Goal: Use online tool/utility: Utilize a website feature to perform a specific function

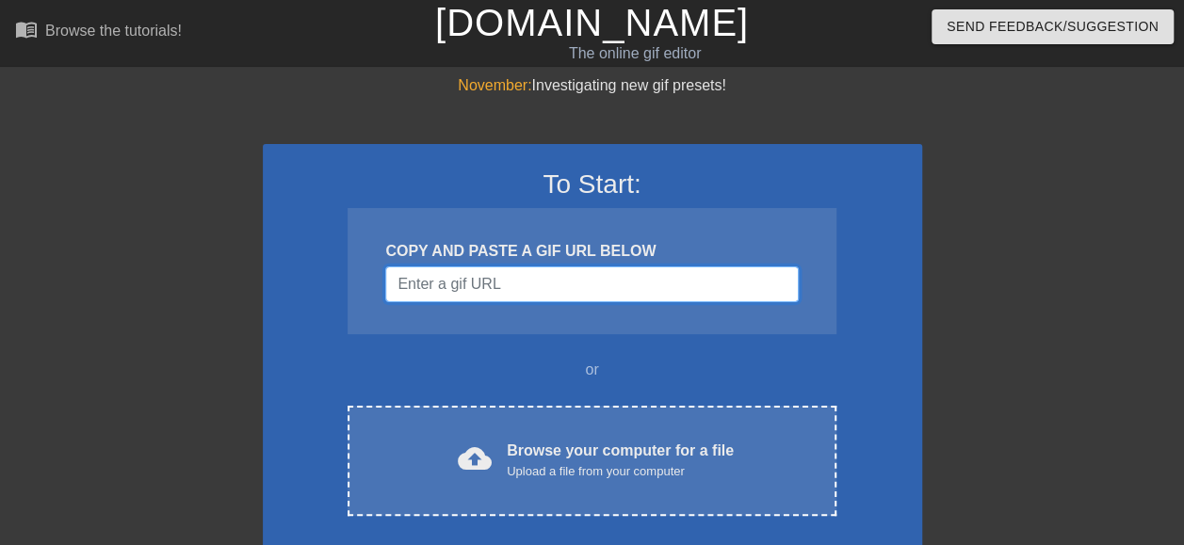
click at [473, 290] on input "Username" at bounding box center [591, 285] width 413 height 36
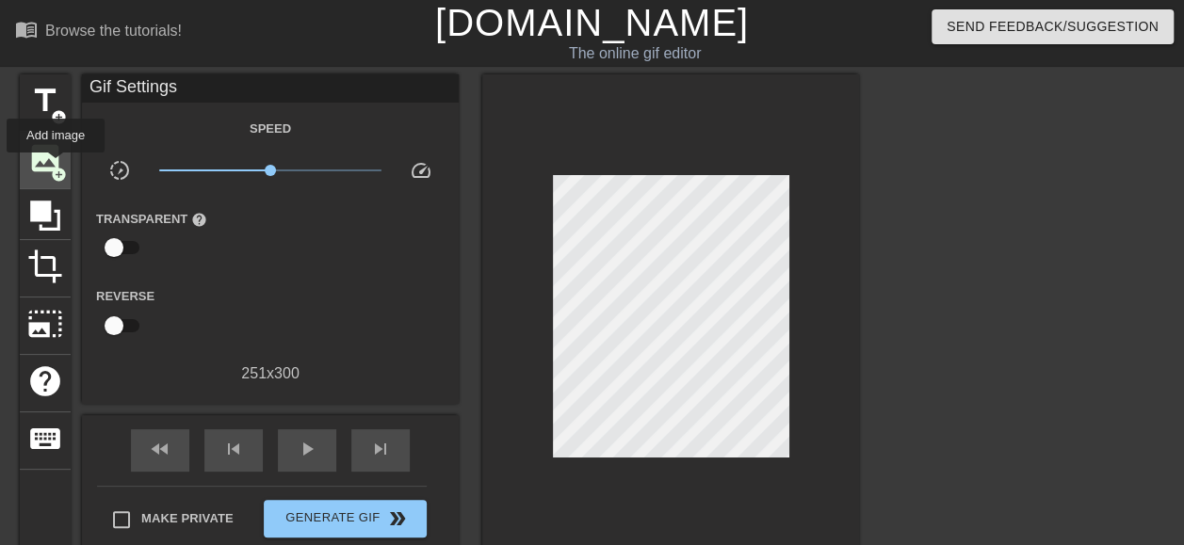
click at [56, 167] on span "add_circle" at bounding box center [59, 175] width 16 height 16
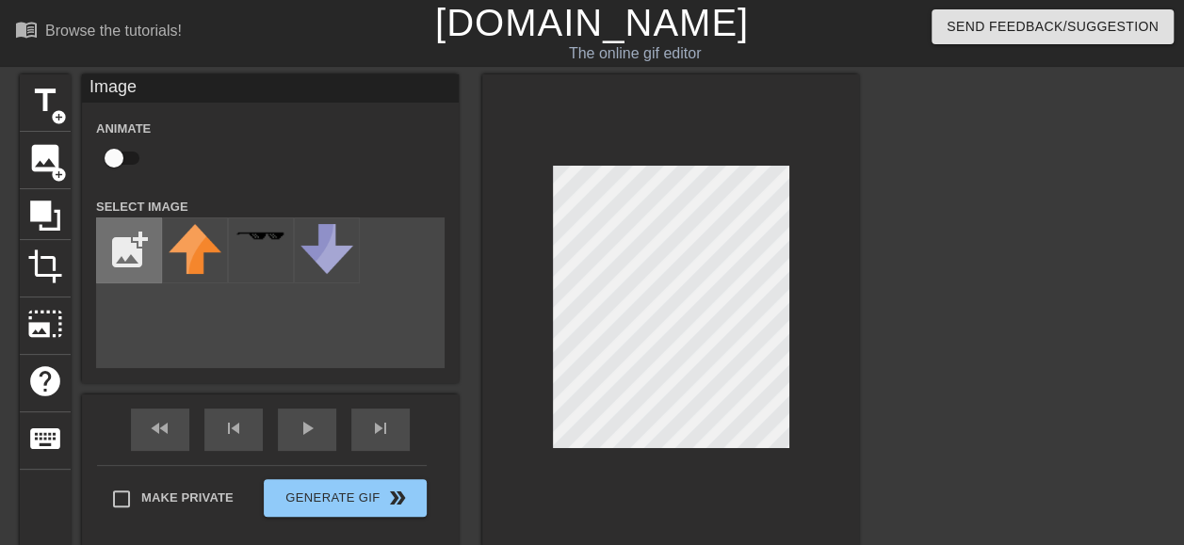
click at [136, 270] on input "file" at bounding box center [129, 251] width 64 height 64
type input "C:\fakepath\Xie ge.jpg"
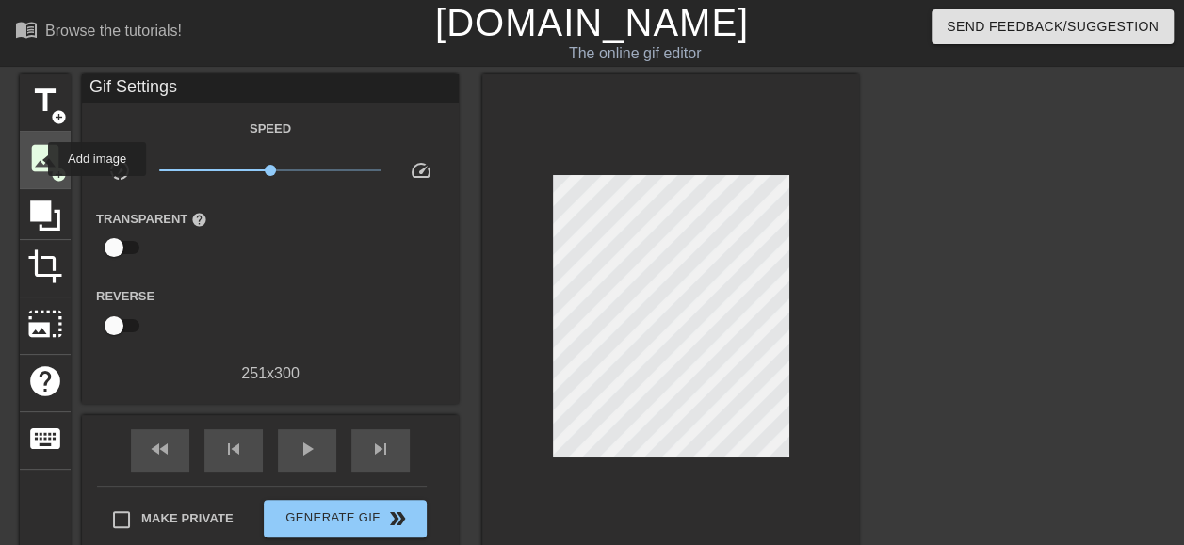
click at [36, 159] on span "image" at bounding box center [45, 158] width 36 height 36
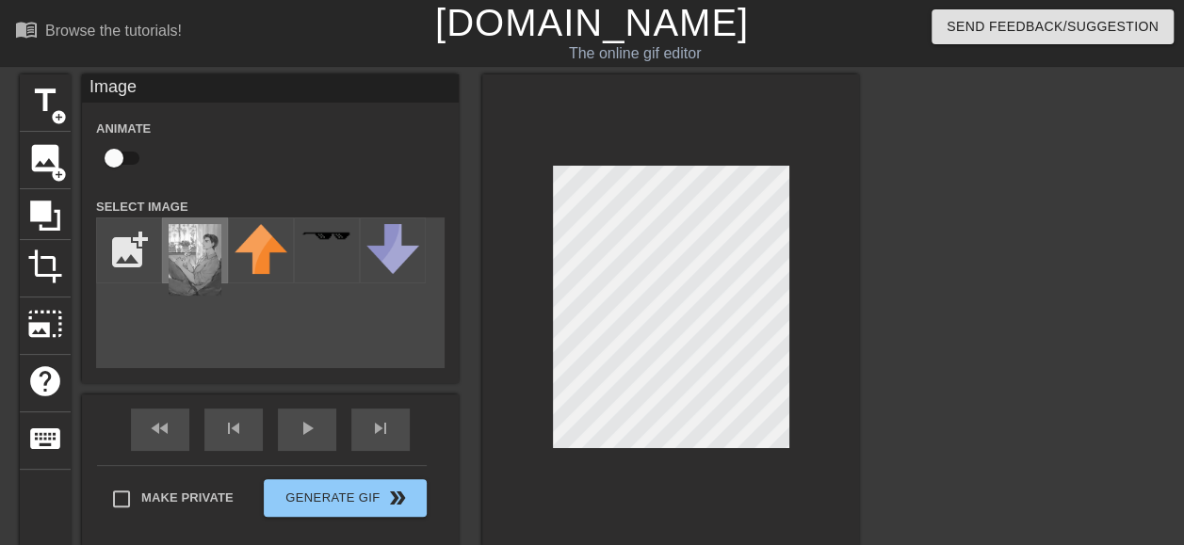
click at [189, 277] on img at bounding box center [195, 260] width 53 height 72
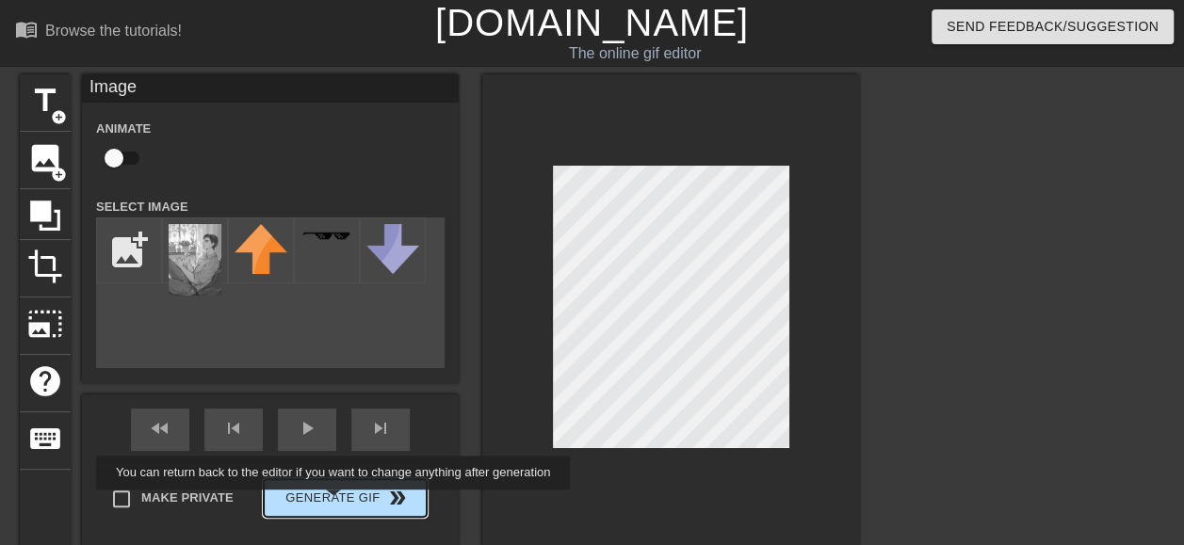
click at [333, 503] on button "Generate Gif double_arrow" at bounding box center [345, 498] width 163 height 38
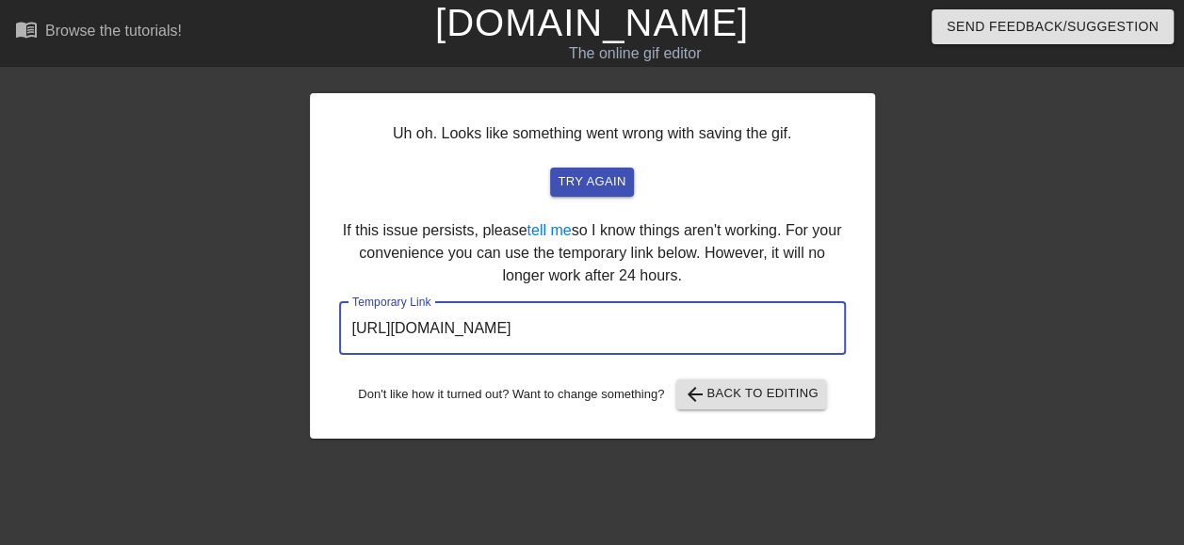
drag, startPoint x: 772, startPoint y: 327, endPoint x: 283, endPoint y: 315, distance: 490.0
click at [283, 315] on div "Uh oh. Looks like something went wrong with saving the gif. try again If this i…" at bounding box center [592, 356] width 1184 height 565
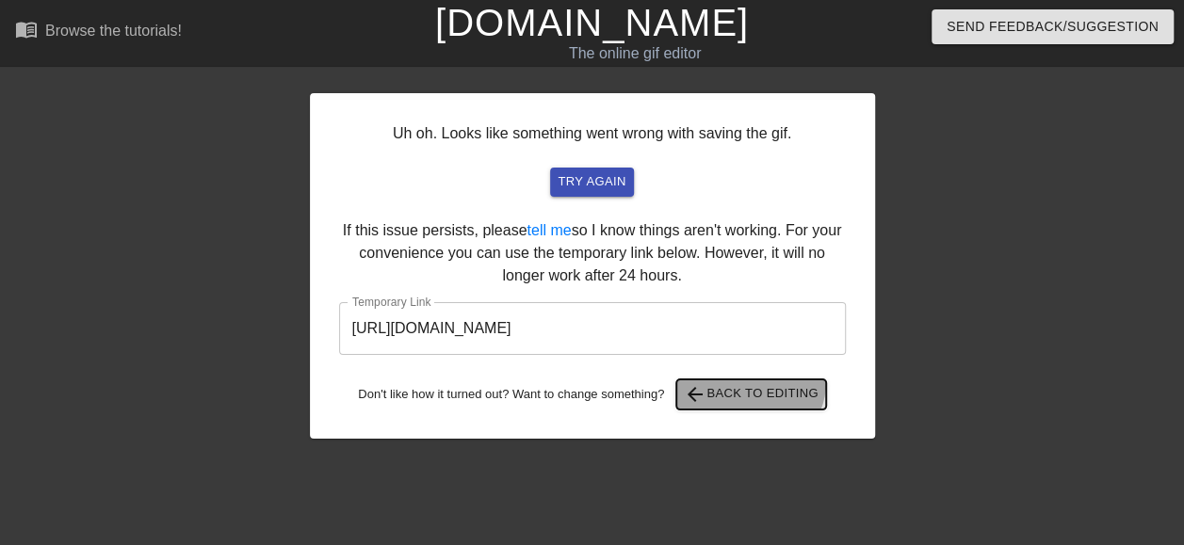
click at [754, 382] on button "arrow_back Back to Editing" at bounding box center [751, 395] width 150 height 30
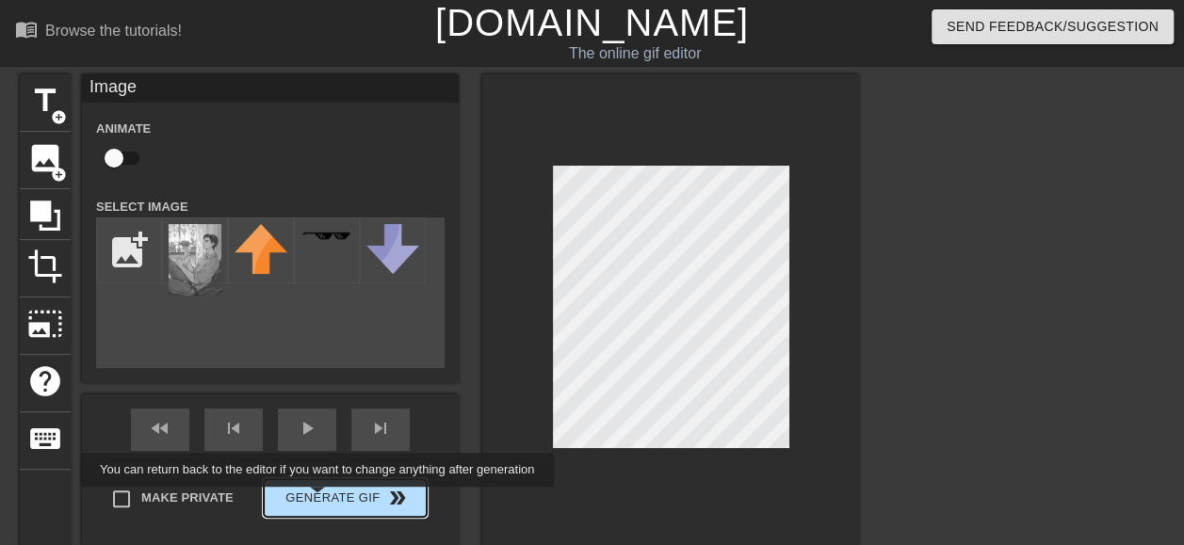
click at [324, 500] on button "Generate Gif double_arrow" at bounding box center [345, 498] width 163 height 38
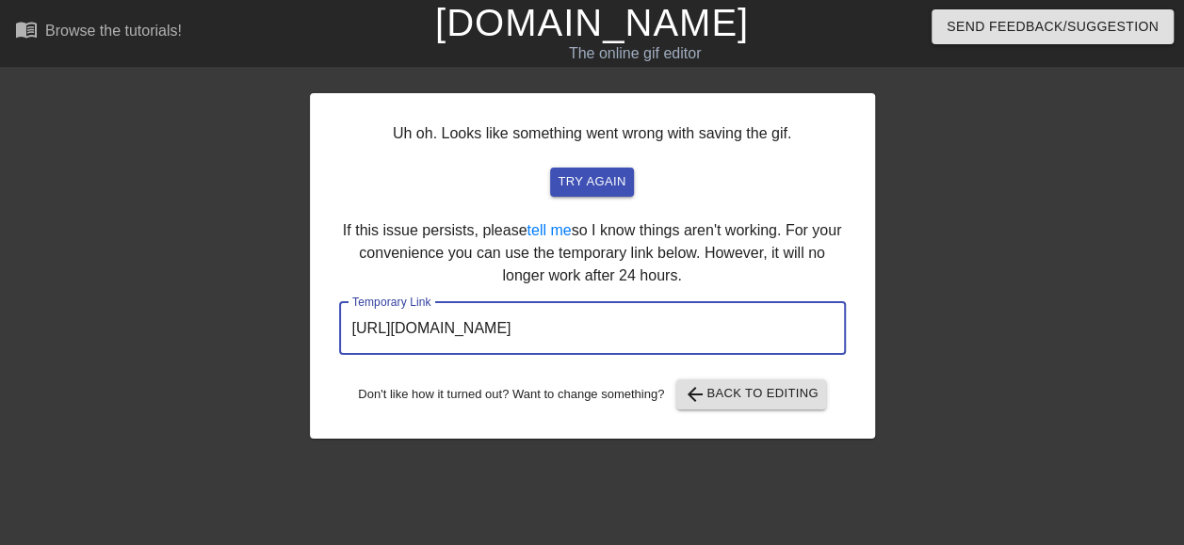
drag, startPoint x: 757, startPoint y: 333, endPoint x: 297, endPoint y: 335, distance: 460.7
click at [297, 335] on div "Uh oh. Looks like something went wrong with saving the gif. try again If this i…" at bounding box center [592, 356] width 1184 height 565
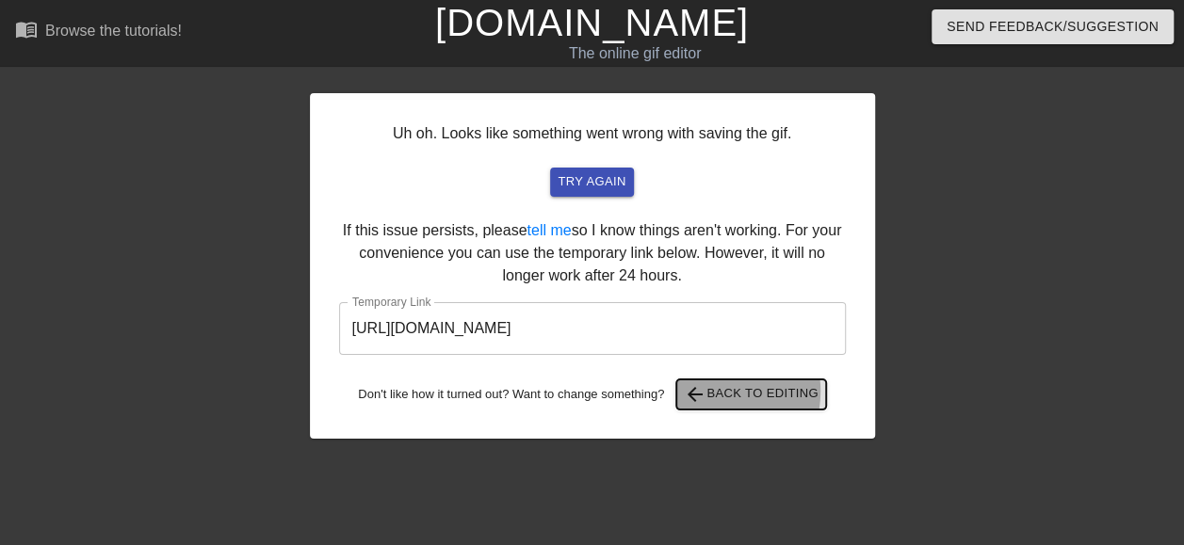
click at [707, 392] on span "arrow_back" at bounding box center [695, 394] width 23 height 23
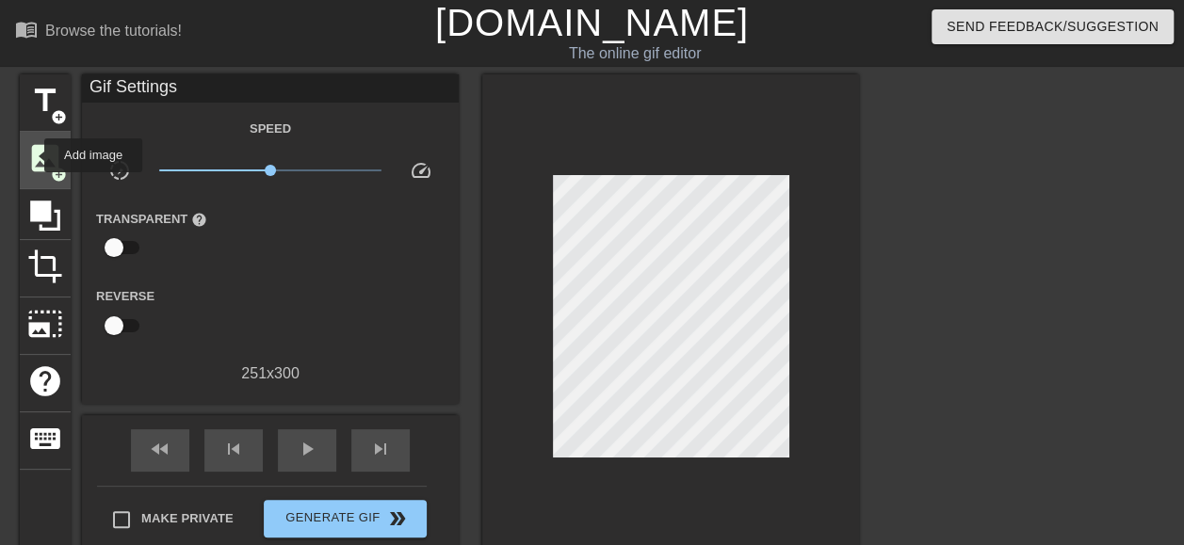
click at [32, 155] on span "image" at bounding box center [45, 158] width 36 height 36
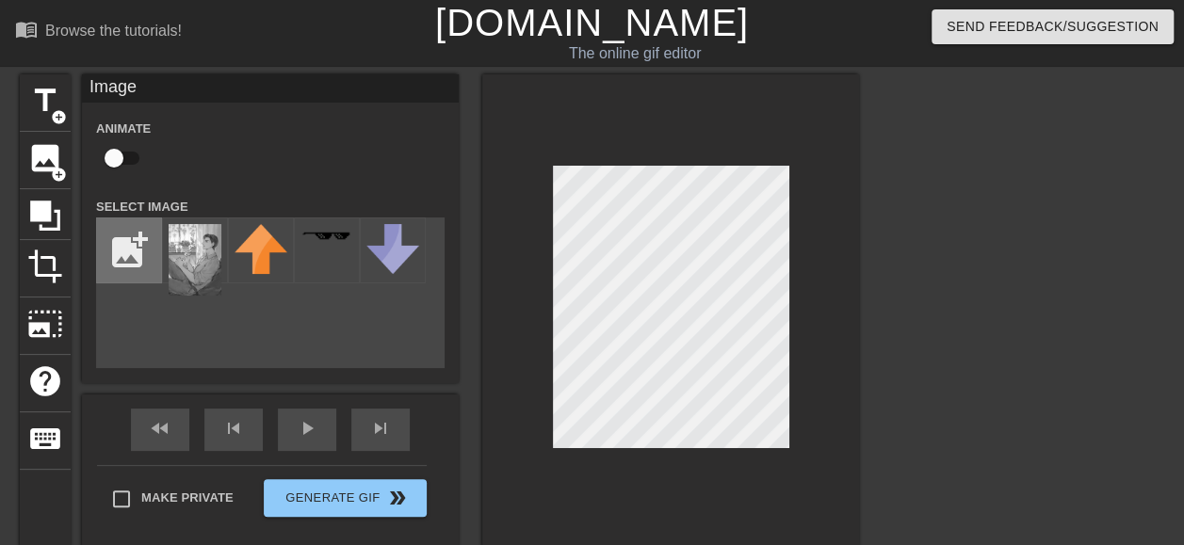
click at [135, 253] on input "file" at bounding box center [129, 251] width 64 height 64
type input "C:\fakepath\20250824_113245.webp"
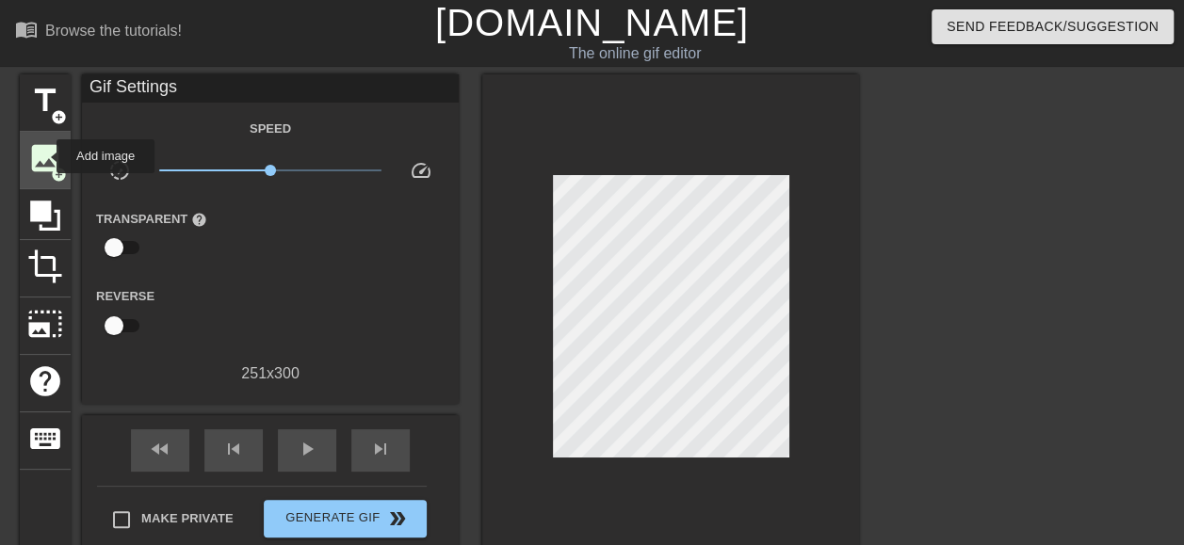
click at [44, 156] on span "image" at bounding box center [45, 158] width 36 height 36
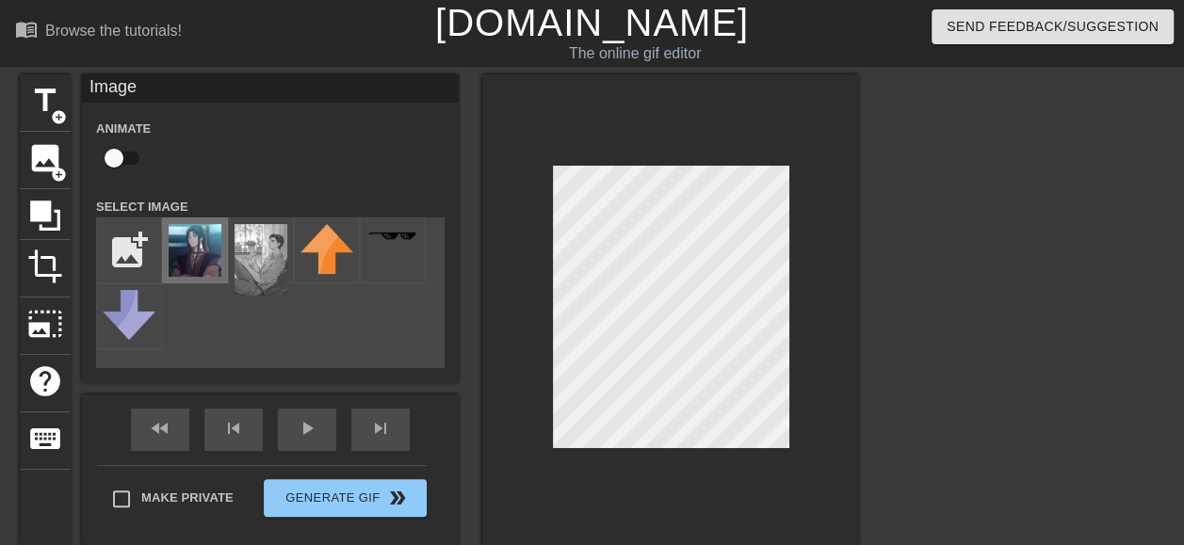
click at [182, 266] on img at bounding box center [195, 250] width 53 height 53
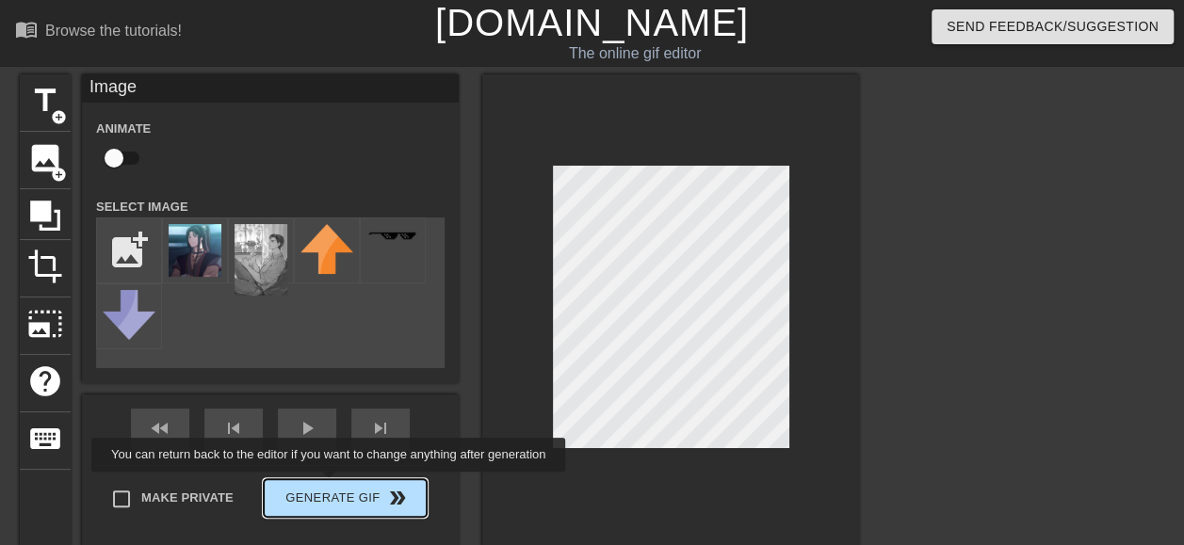
click at [331, 484] on div "Make Private Generate Gif double_arrow" at bounding box center [262, 502] width 330 height 74
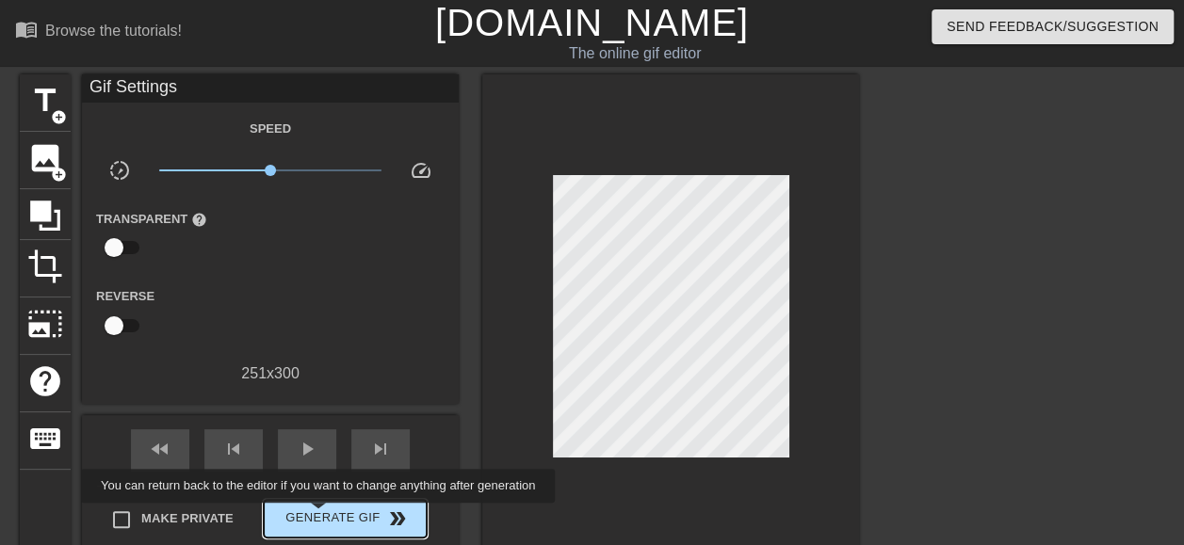
click at [320, 516] on span "Generate Gif double_arrow" at bounding box center [345, 519] width 148 height 23
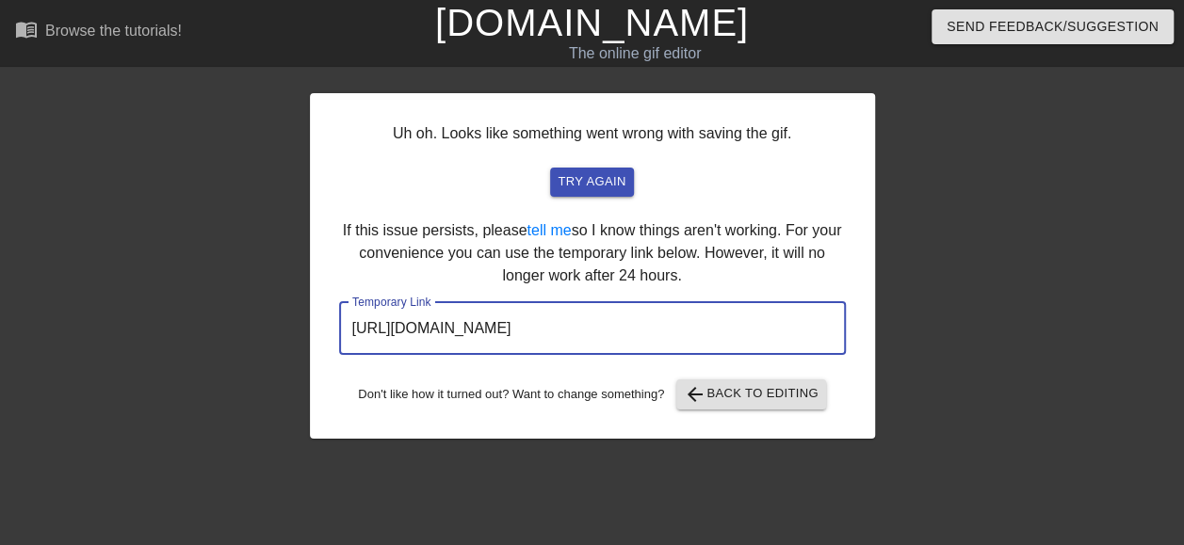
drag, startPoint x: 751, startPoint y: 333, endPoint x: 317, endPoint y: 309, distance: 434.9
click at [317, 309] on div "Uh oh. Looks like something went wrong with saving the gif. try again If this i…" at bounding box center [592, 266] width 565 height 346
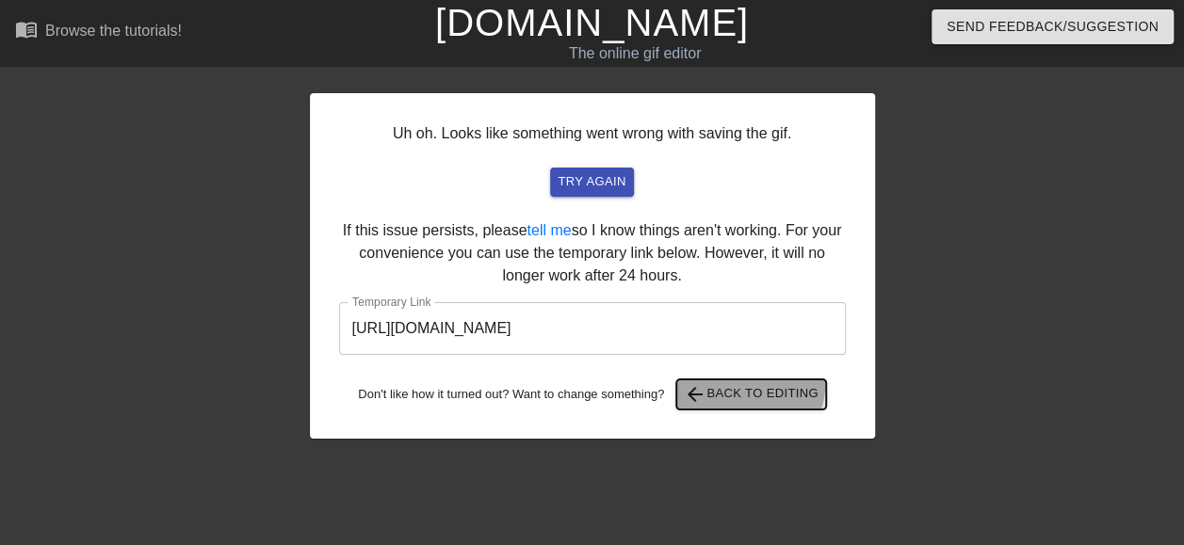
click at [754, 385] on span "arrow_back Back to Editing" at bounding box center [751, 394] width 135 height 23
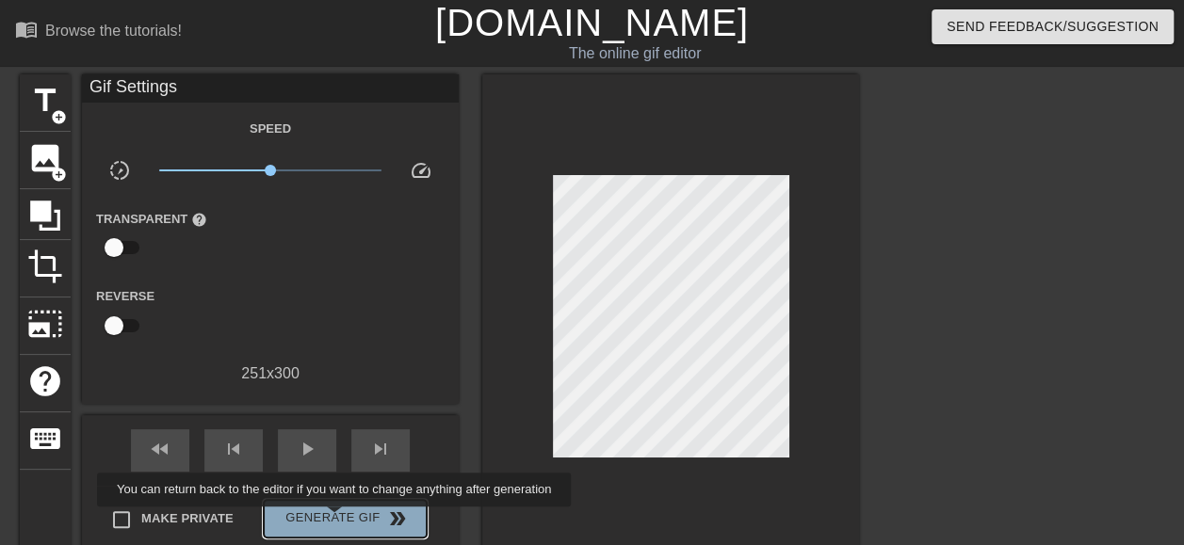
click at [336, 520] on span "Generate Gif double_arrow" at bounding box center [345, 519] width 148 height 23
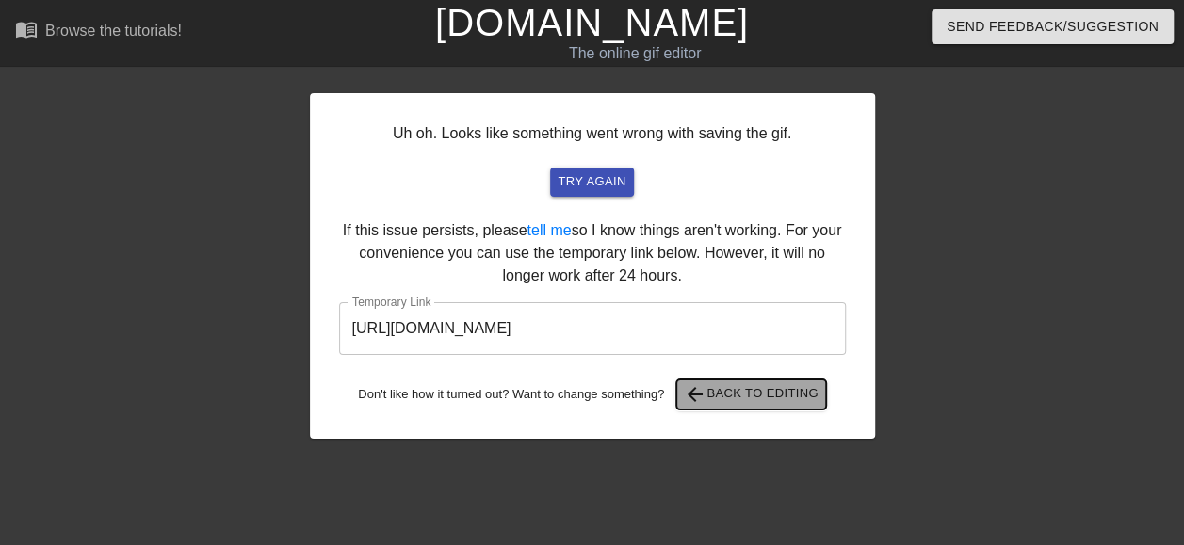
click at [761, 394] on span "arrow_back Back to Editing" at bounding box center [751, 394] width 135 height 23
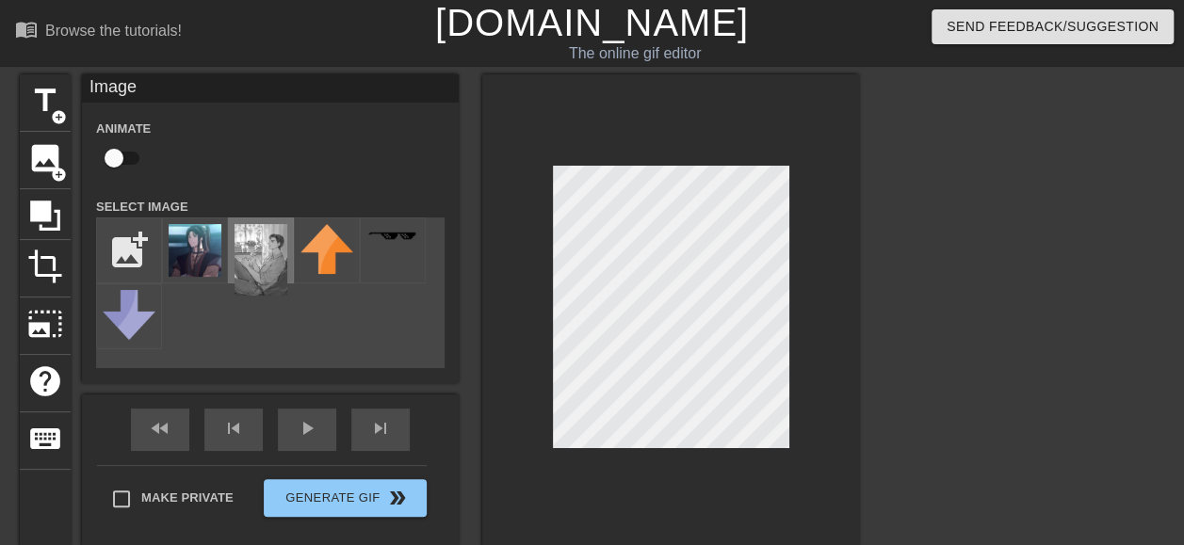
click at [260, 275] on img at bounding box center [261, 260] width 53 height 72
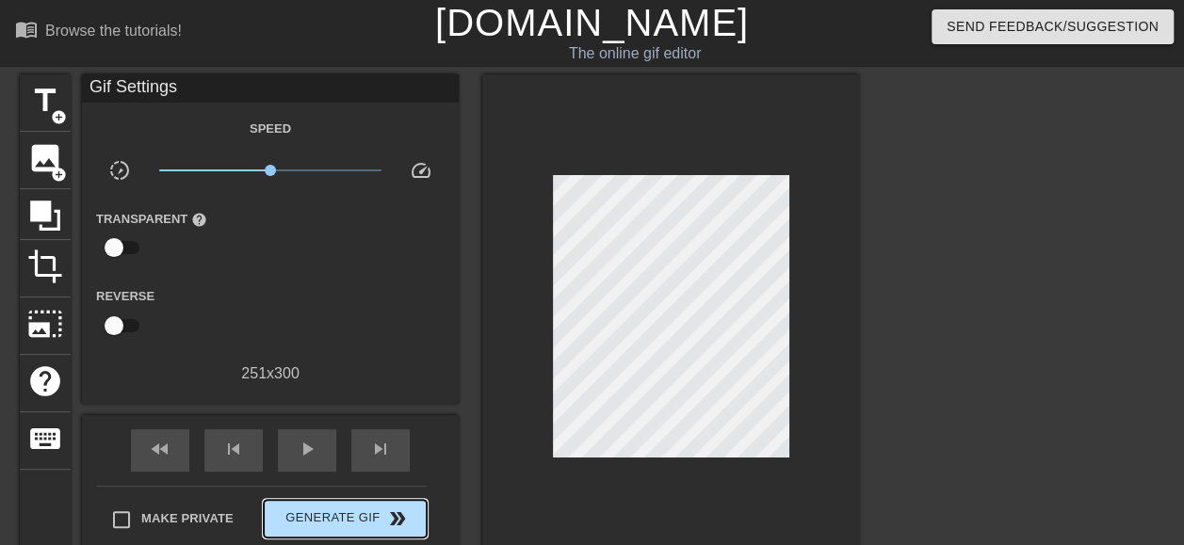
click at [339, 486] on div "Make Private Generate Gif double_arrow" at bounding box center [262, 523] width 330 height 74
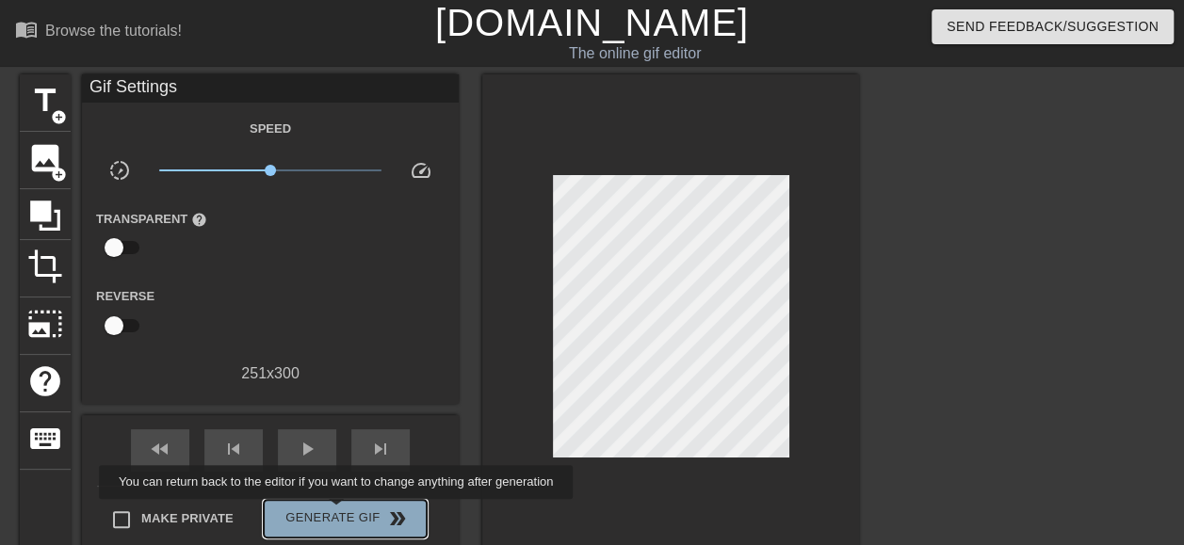
click at [338, 512] on span "Generate Gif double_arrow" at bounding box center [345, 519] width 148 height 23
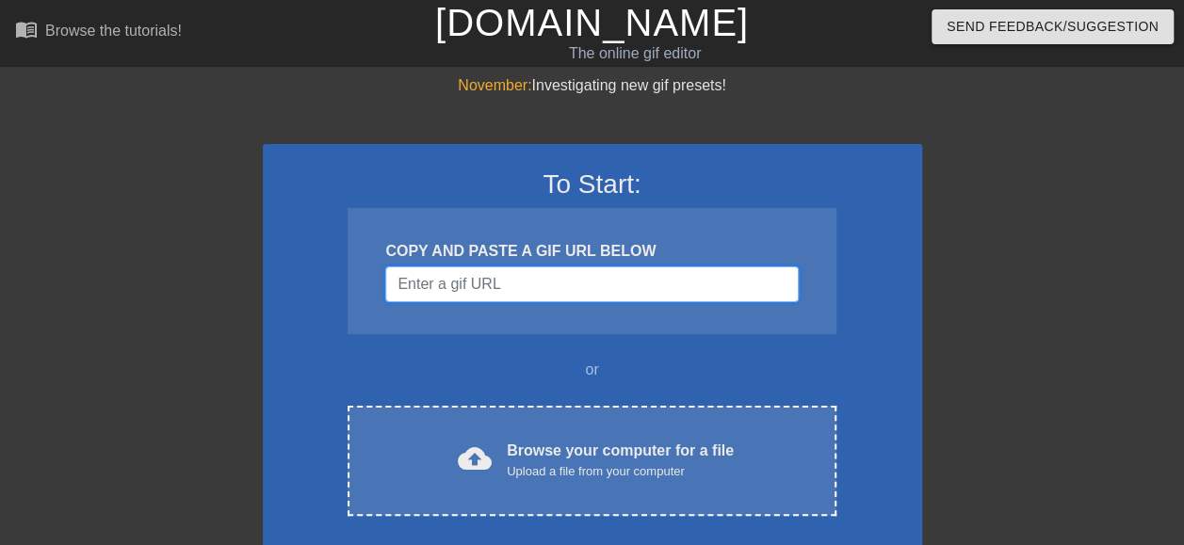
click at [521, 290] on input "Username" at bounding box center [591, 285] width 413 height 36
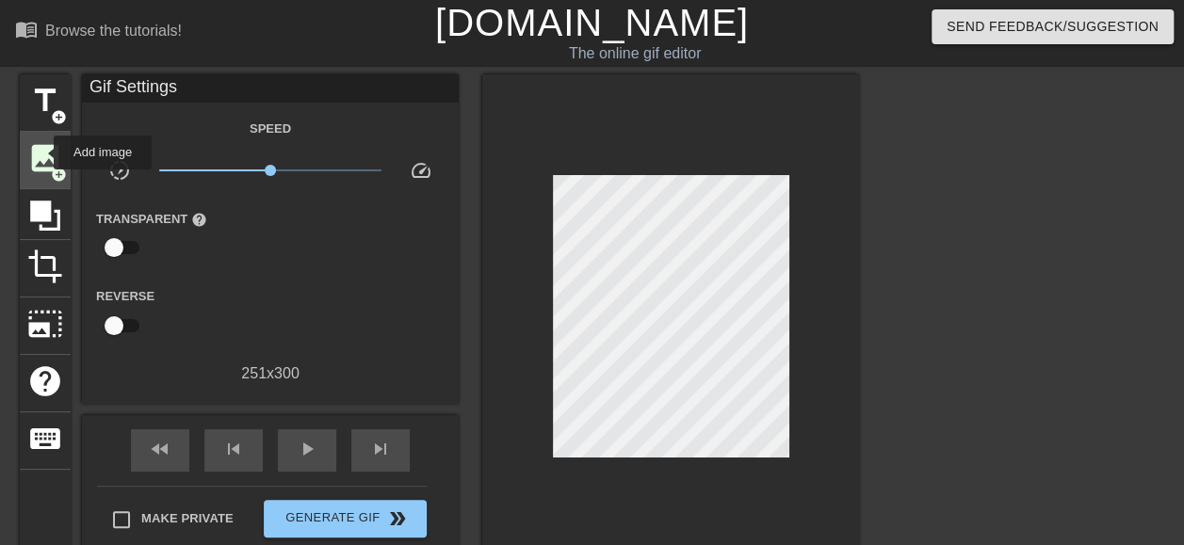
click at [41, 153] on span "image" at bounding box center [45, 158] width 36 height 36
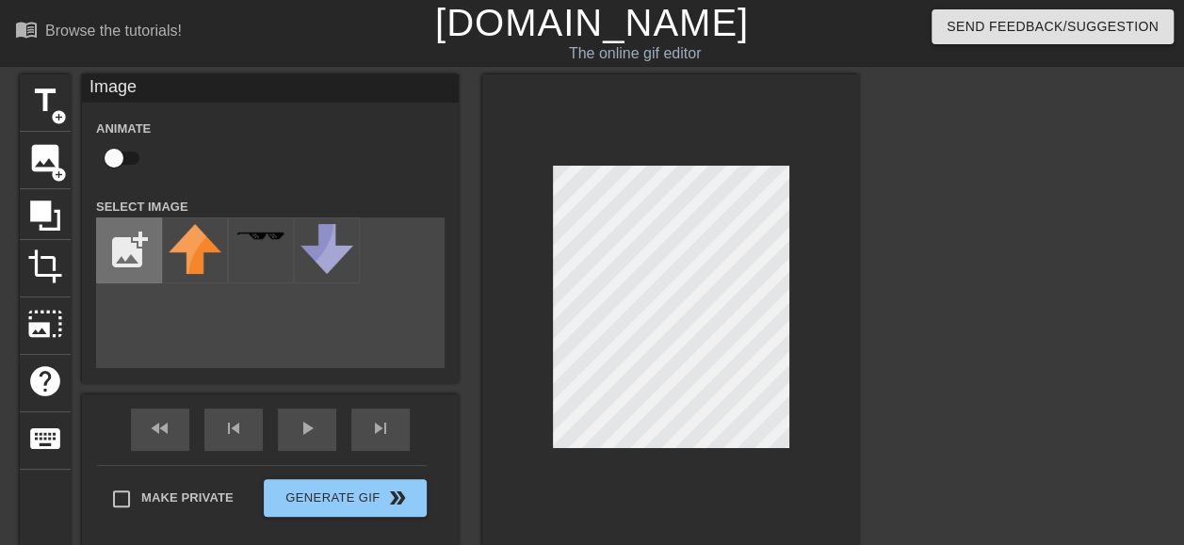
click at [120, 265] on input "file" at bounding box center [129, 251] width 64 height 64
type input "C:\fakepath\20250824_113245.webp"
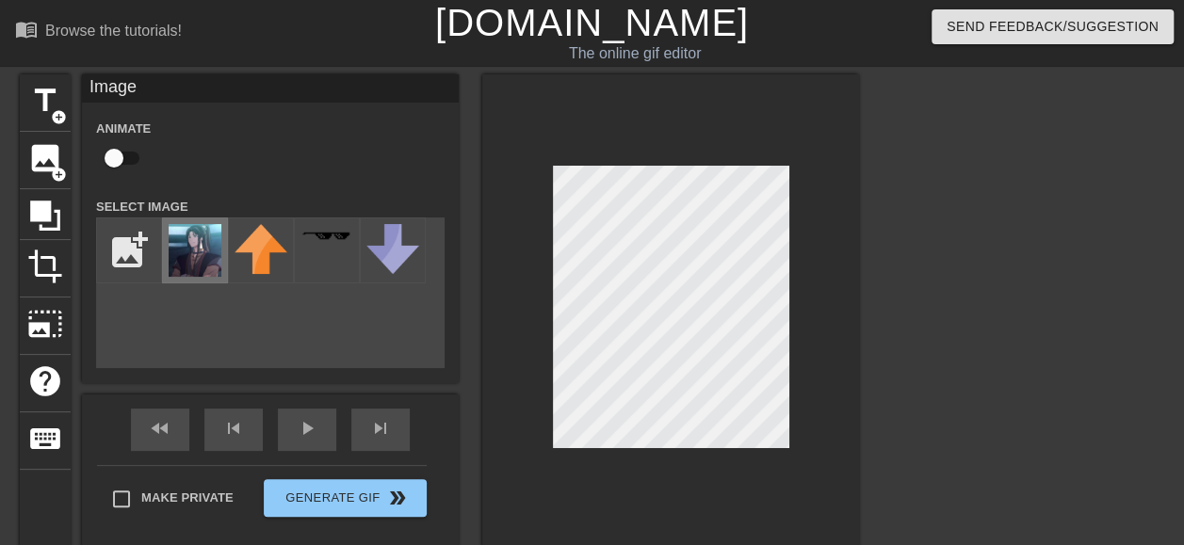
click at [202, 268] on img at bounding box center [195, 250] width 53 height 53
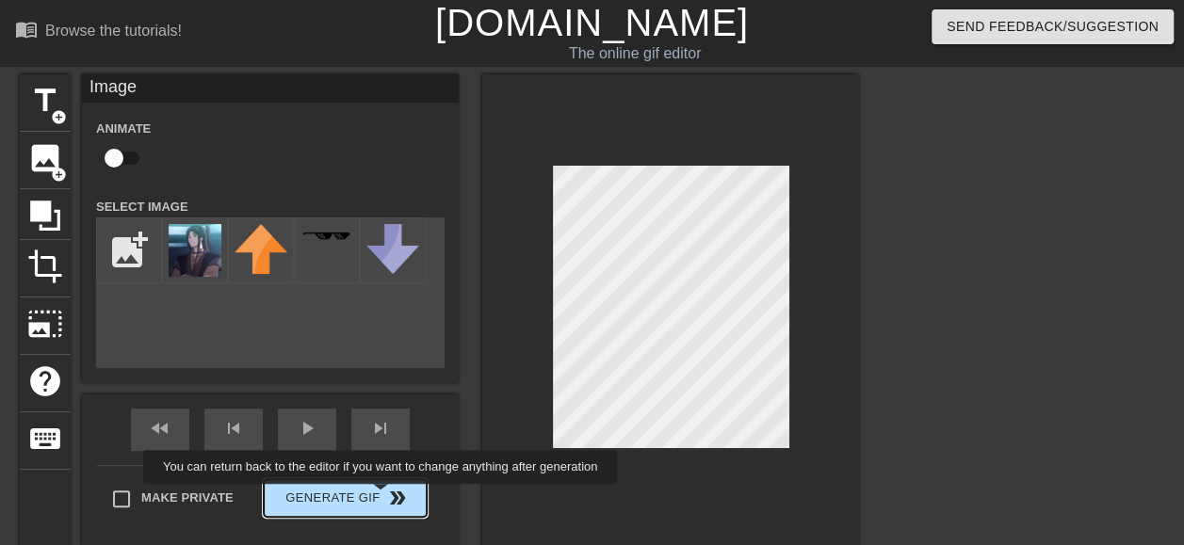
click at [379, 499] on button "Generate Gif double_arrow" at bounding box center [345, 498] width 163 height 38
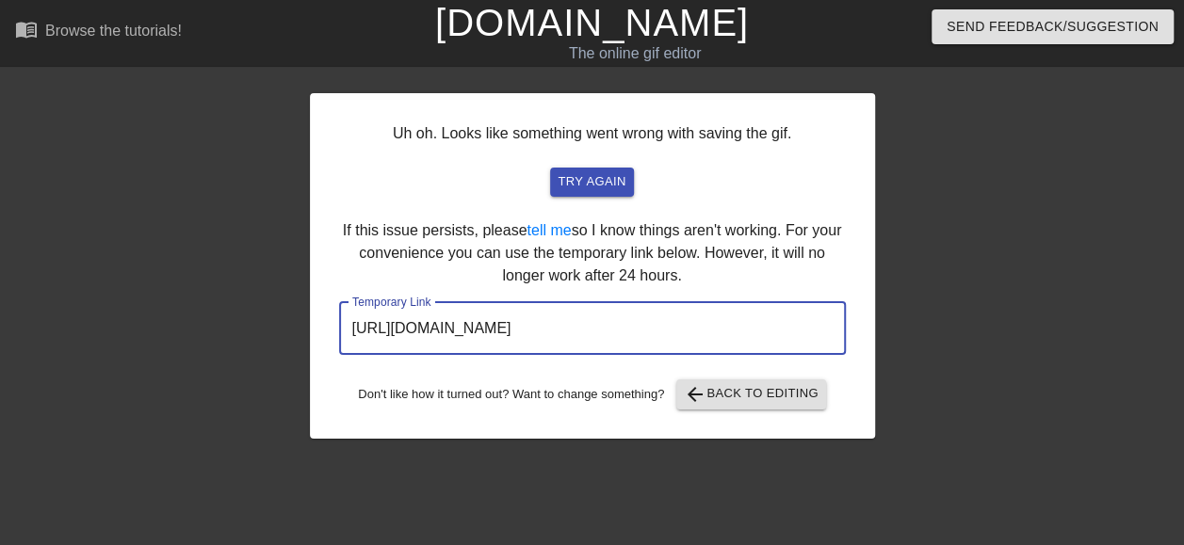
drag, startPoint x: 766, startPoint y: 338, endPoint x: 193, endPoint y: 321, distance: 573.0
click at [193, 321] on div "Uh oh. Looks like something went wrong with saving the gif. try again If this i…" at bounding box center [592, 356] width 1184 height 565
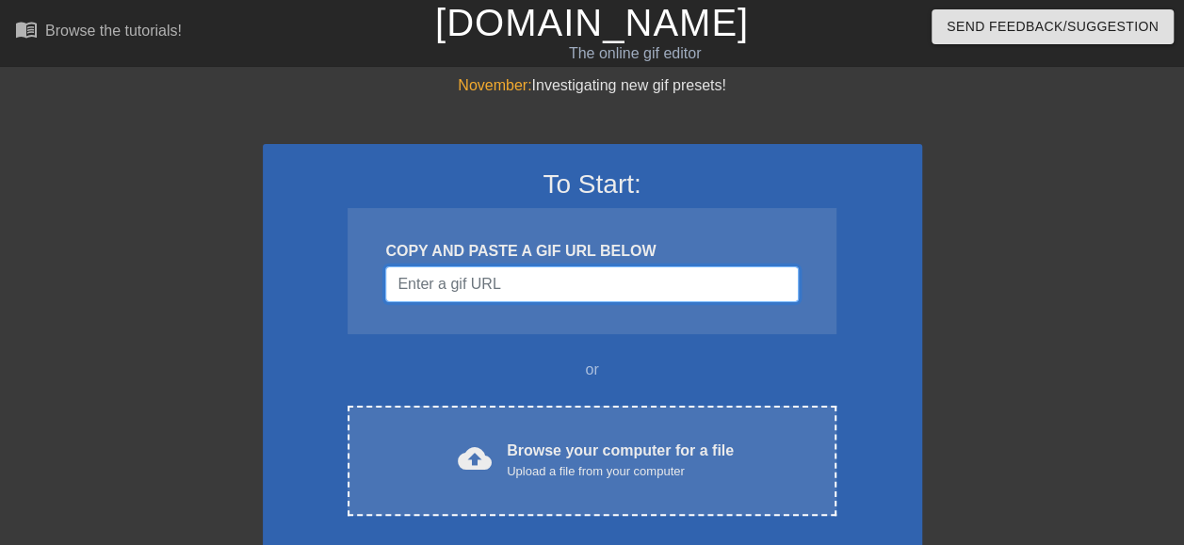
click at [478, 284] on input "Username" at bounding box center [591, 285] width 413 height 36
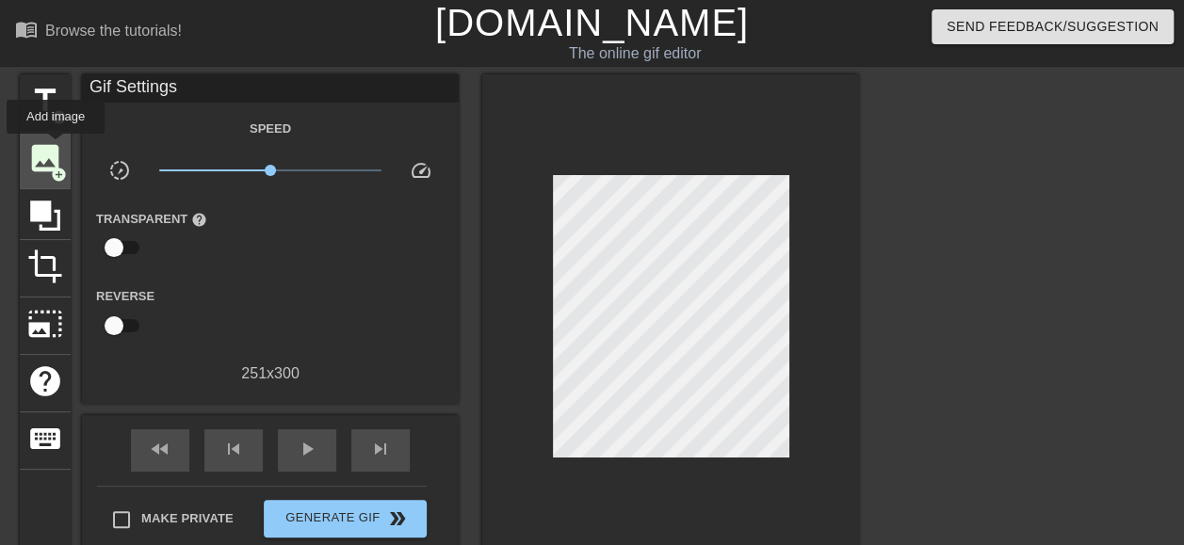
click at [56, 147] on span "image" at bounding box center [45, 158] width 36 height 36
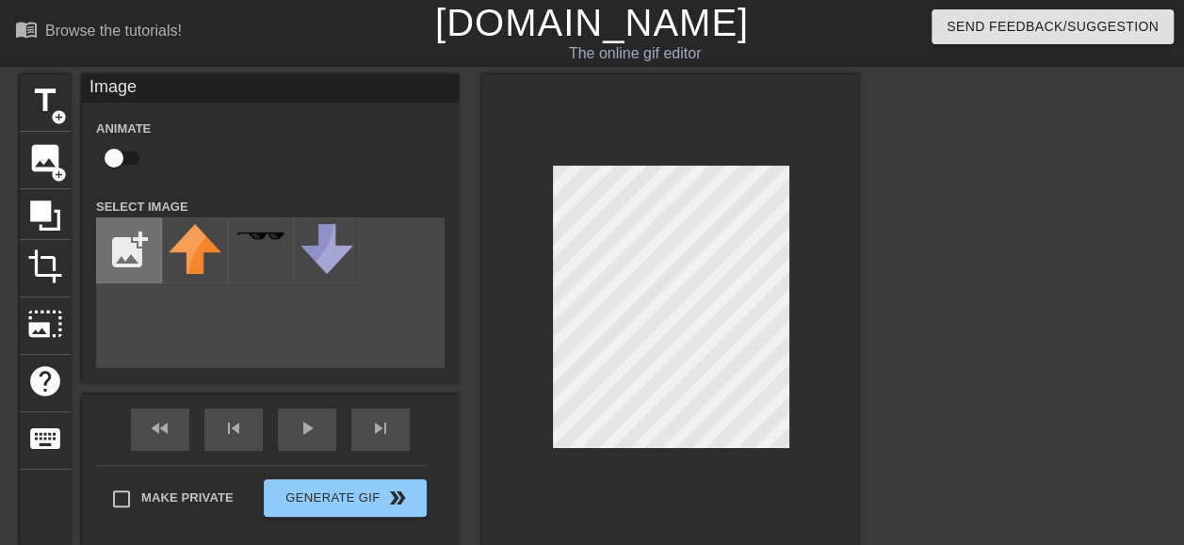
click at [106, 249] on input "file" at bounding box center [129, 251] width 64 height 64
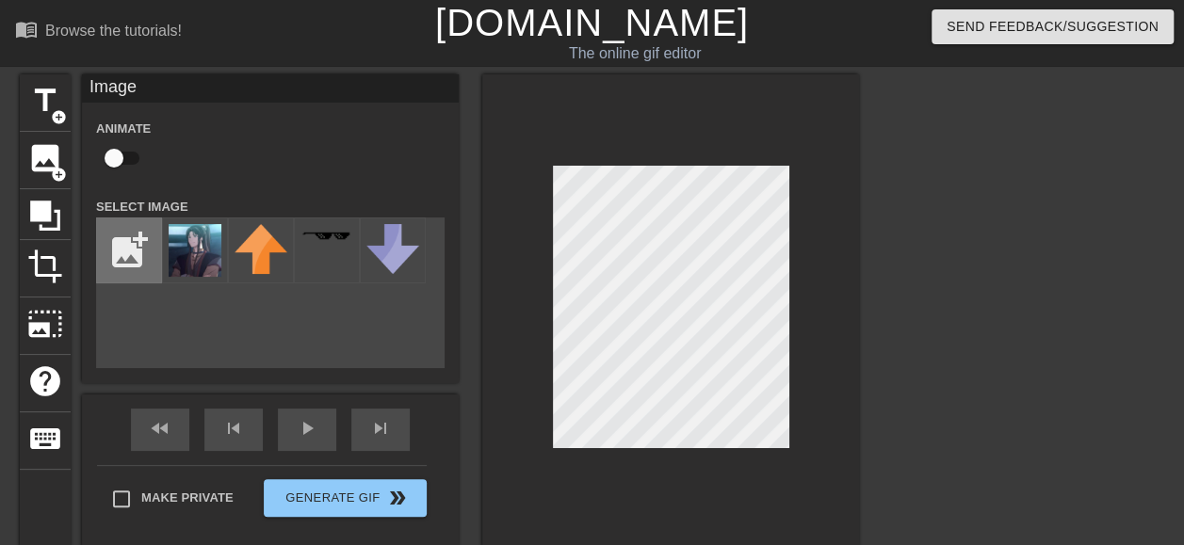
click at [143, 259] on input "file" at bounding box center [129, 251] width 64 height 64
type input "C:\fakepath\20250824_115229.webp"
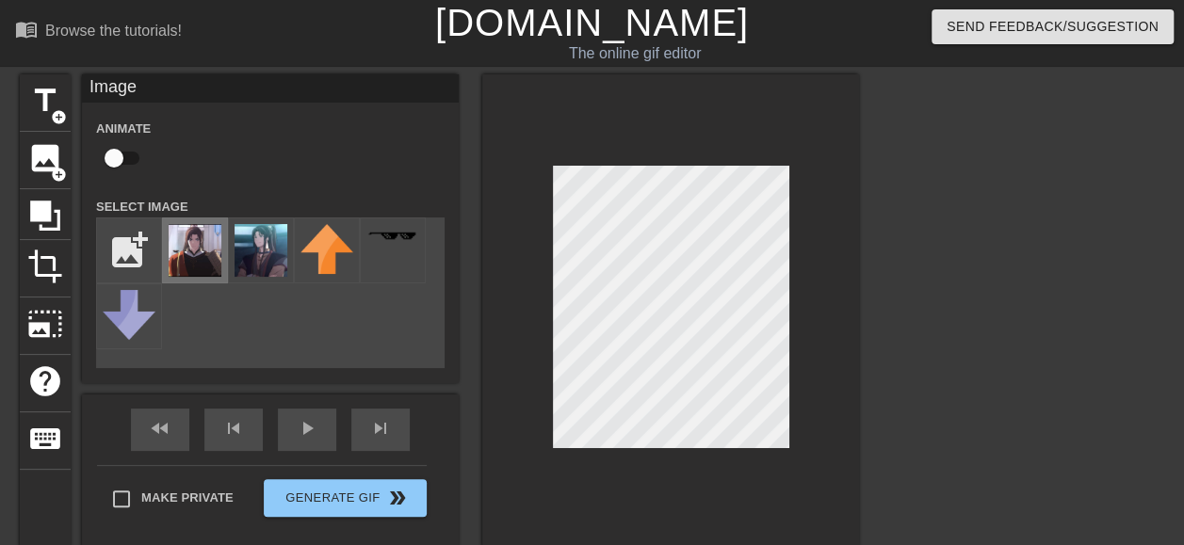
click at [205, 254] on img at bounding box center [195, 250] width 53 height 53
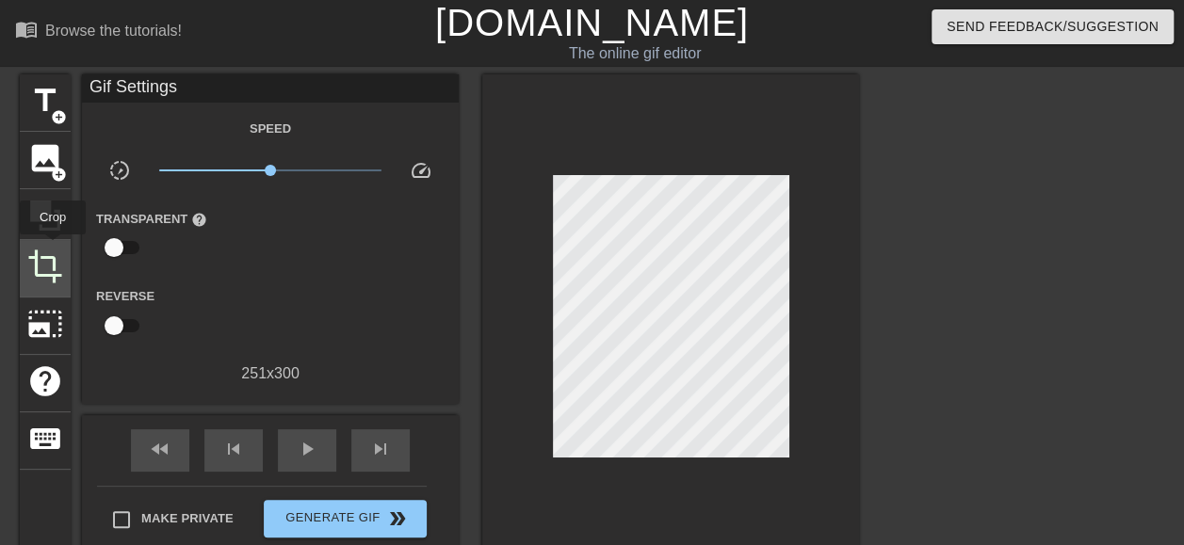
click at [52, 254] on span "crop" at bounding box center [45, 267] width 36 height 36
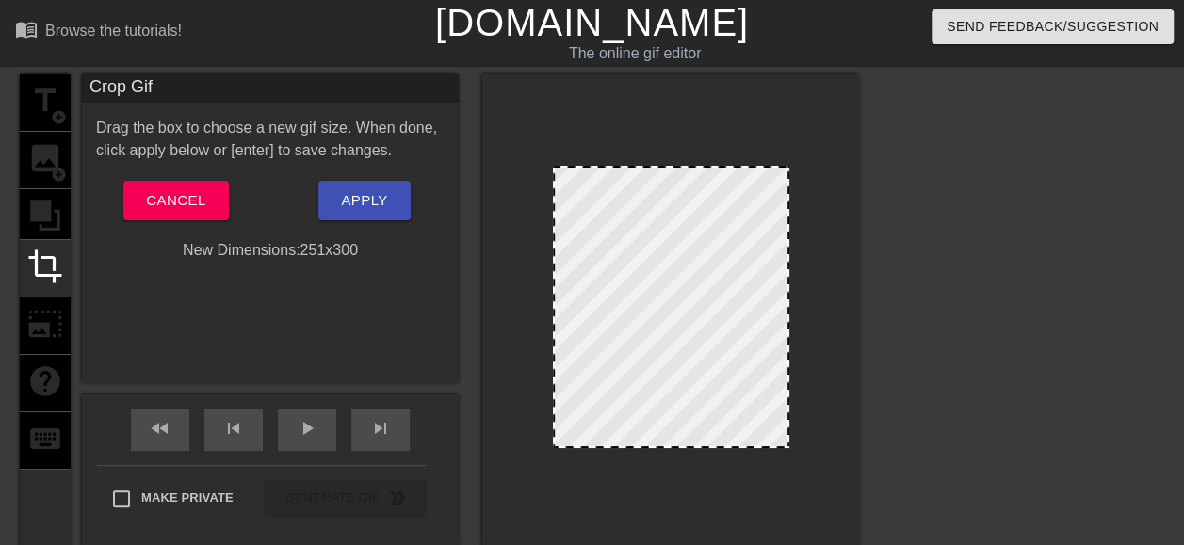
click at [694, 365] on div at bounding box center [671, 307] width 236 height 283
click at [147, 203] on span "Cancel" at bounding box center [175, 200] width 59 height 24
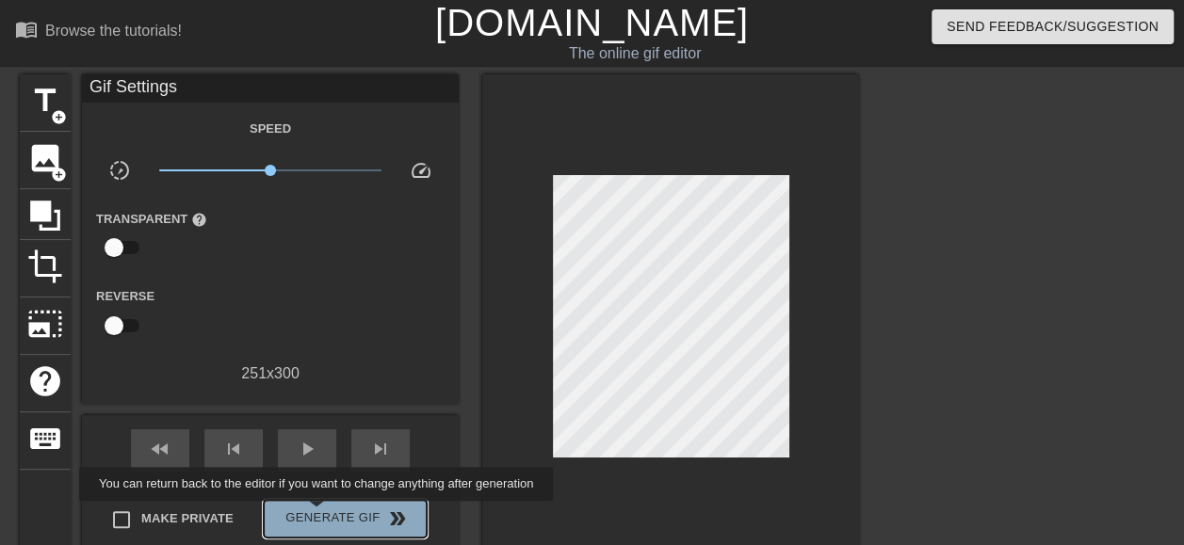
click at [318, 514] on span "Generate Gif double_arrow" at bounding box center [345, 519] width 148 height 23
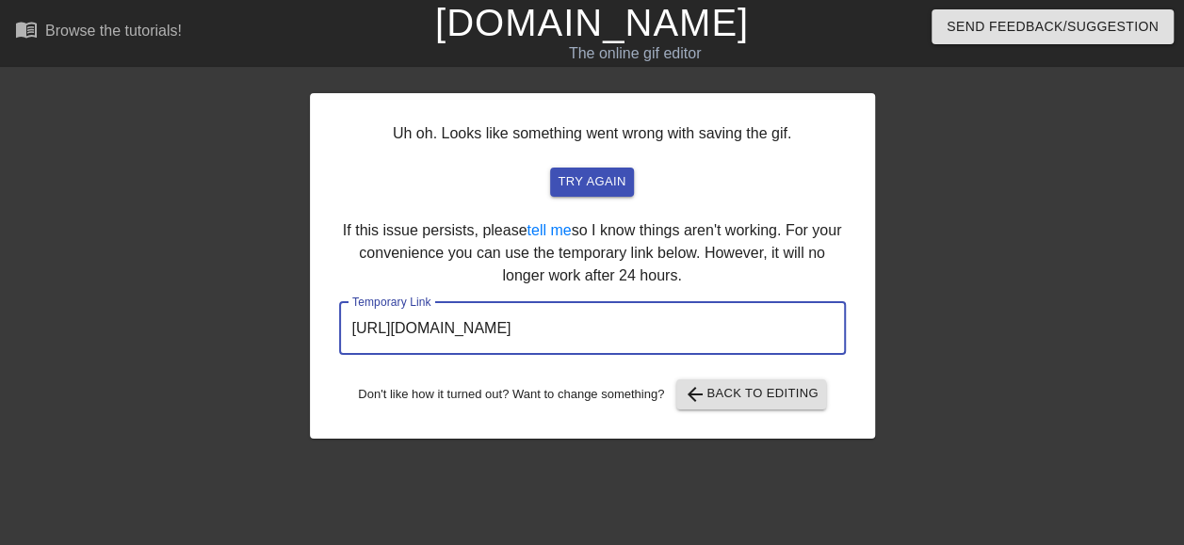
drag, startPoint x: 756, startPoint y: 330, endPoint x: 309, endPoint y: 304, distance: 447.2
click at [310, 304] on div "Uh oh. Looks like something went wrong with saving the gif. try again If this i…" at bounding box center [592, 266] width 565 height 346
